Goal: Check status

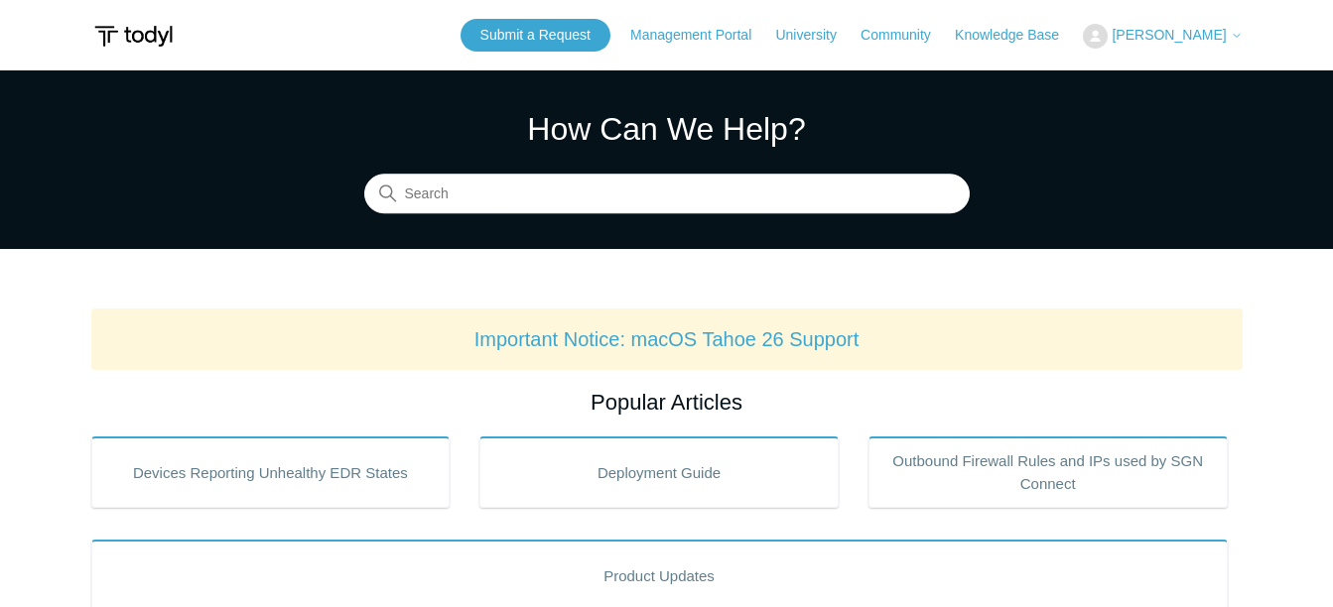
click at [1205, 42] on span "[PERSON_NAME]" at bounding box center [1169, 35] width 114 height 16
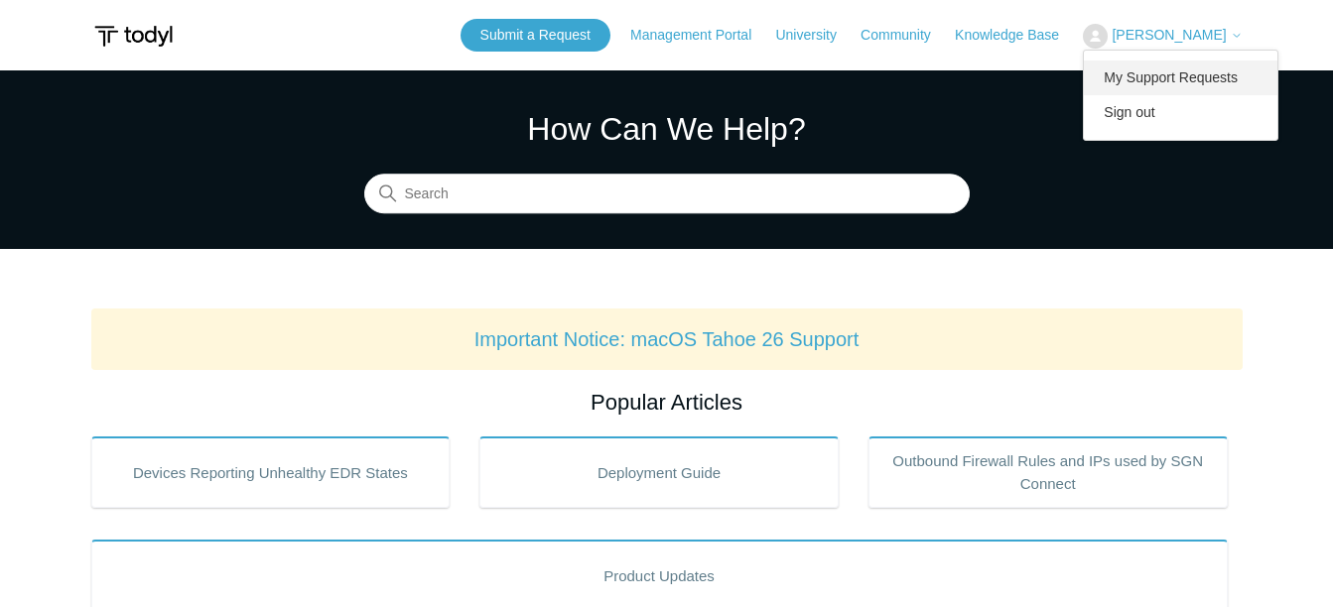
click at [1181, 74] on link "My Support Requests" at bounding box center [1181, 78] width 194 height 35
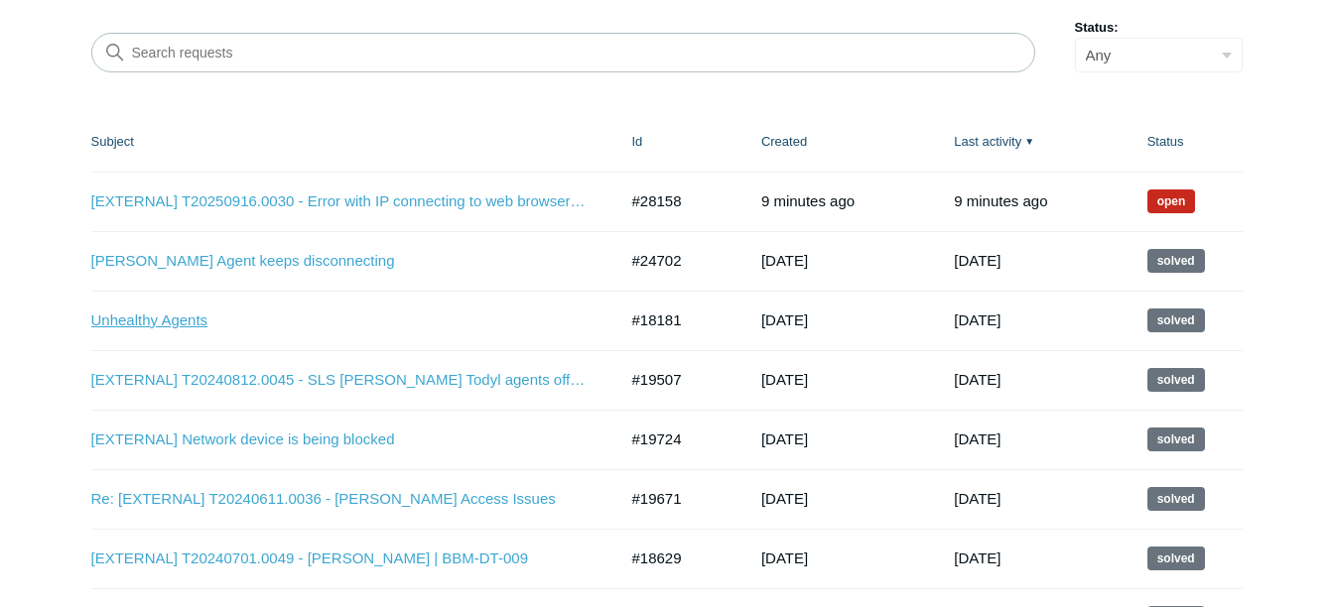
scroll to position [212, 0]
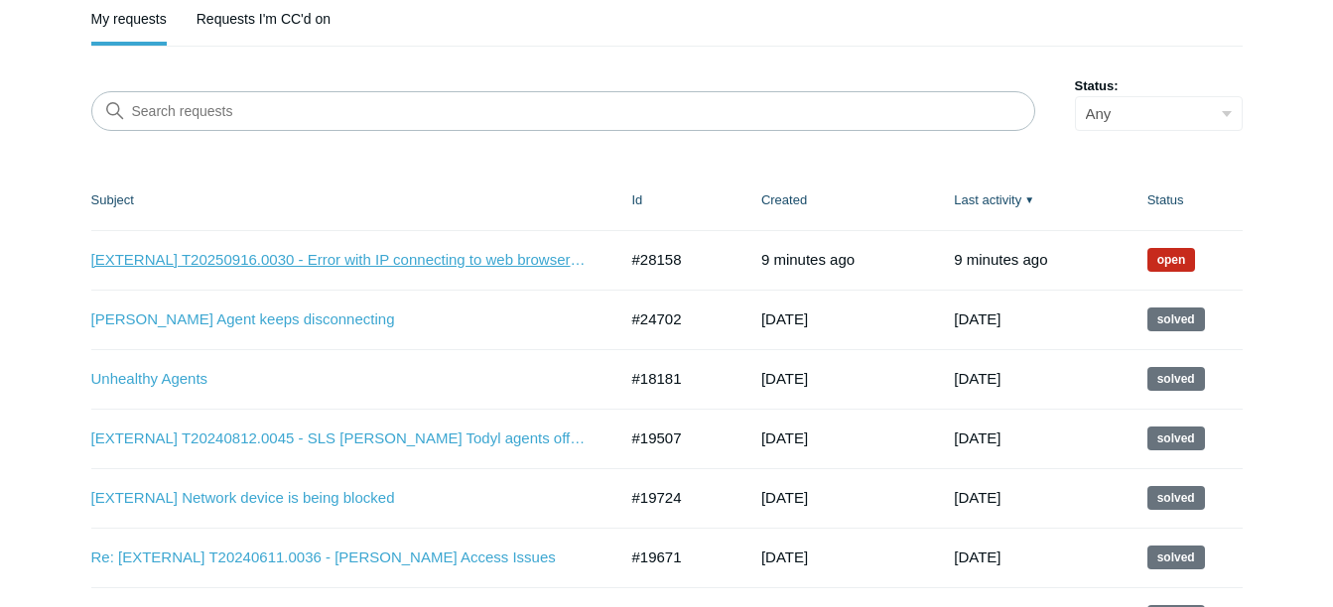
click at [420, 265] on link "[EXTERNAL] T20250916.0030 - Error with IP connecting to web browser | Dee" at bounding box center [339, 260] width 496 height 23
